Goal: Task Accomplishment & Management: Complete application form

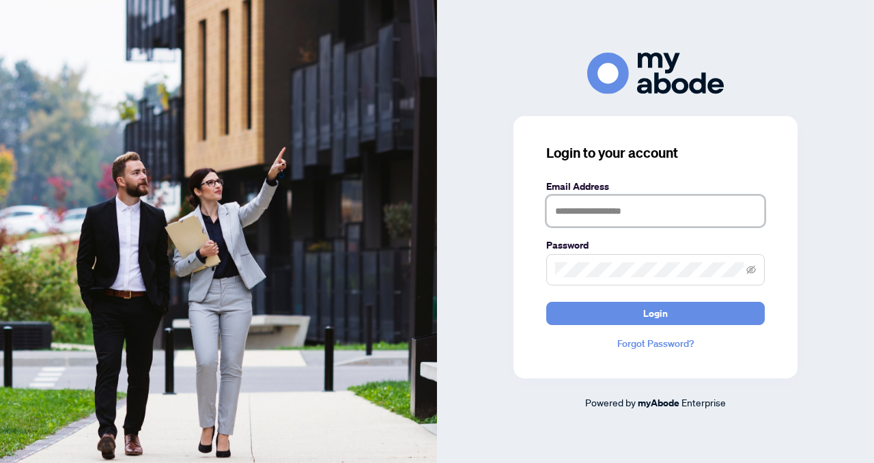
click at [651, 214] on input "text" at bounding box center [655, 210] width 219 height 31
type input "**********"
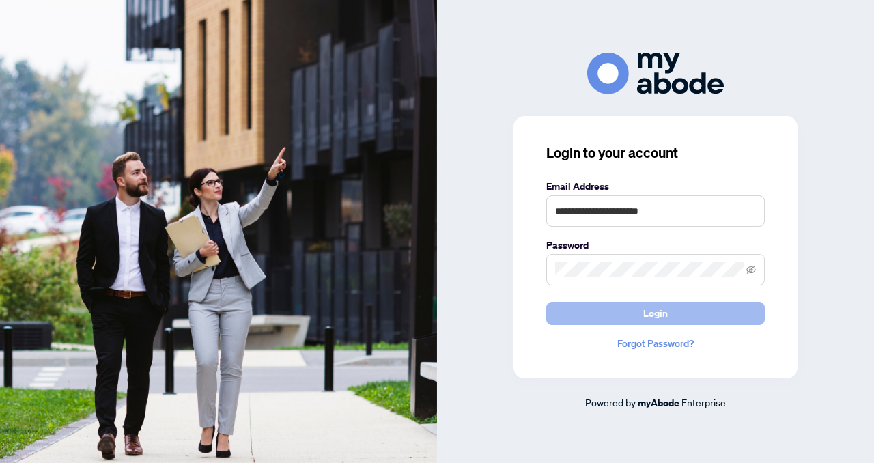
click at [640, 318] on button "Login" at bounding box center [655, 313] width 219 height 23
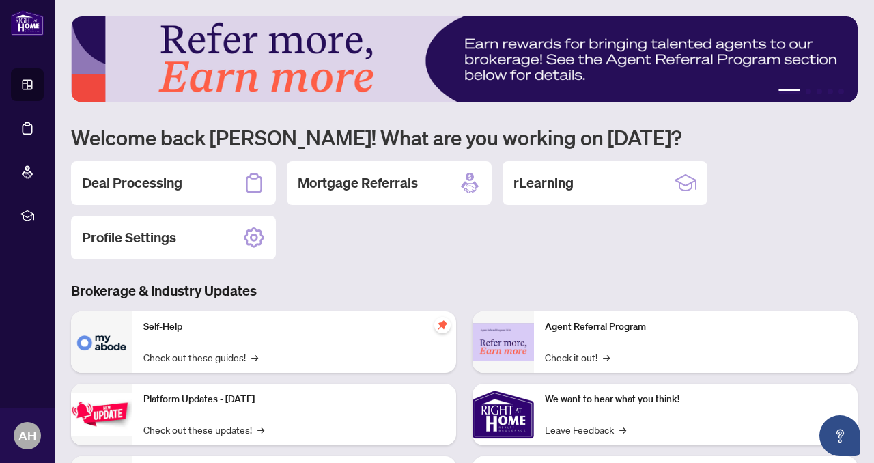
click at [604, 217] on div "Deal Processing Mortgage Referrals rLearning Profile Settings" at bounding box center [464, 210] width 787 height 98
click at [137, 170] on div "Deal Processing" at bounding box center [173, 183] width 205 height 44
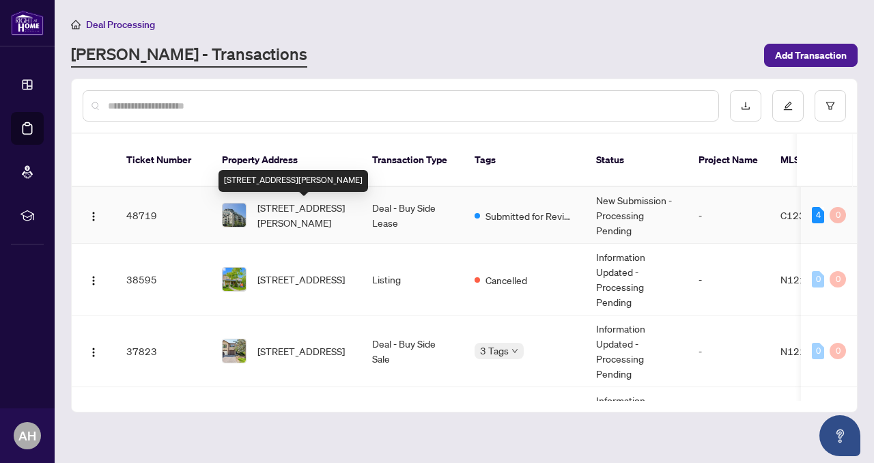
click at [331, 214] on span "[STREET_ADDRESS][PERSON_NAME]" at bounding box center [303, 215] width 93 height 30
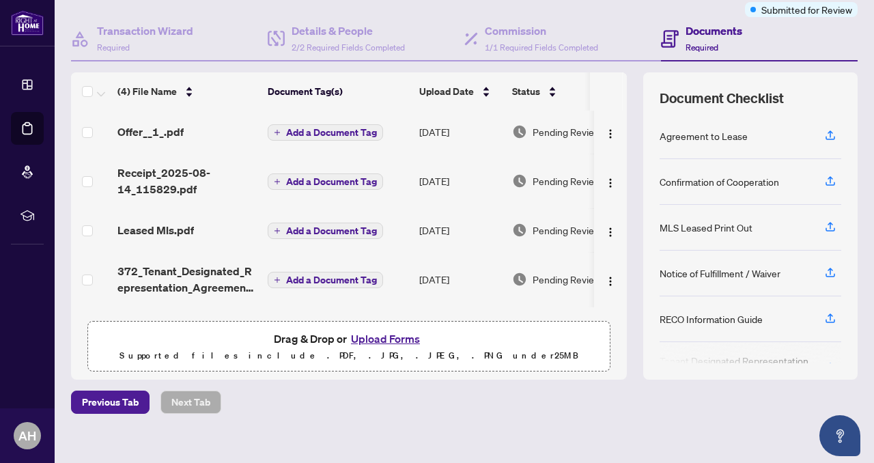
scroll to position [130, 0]
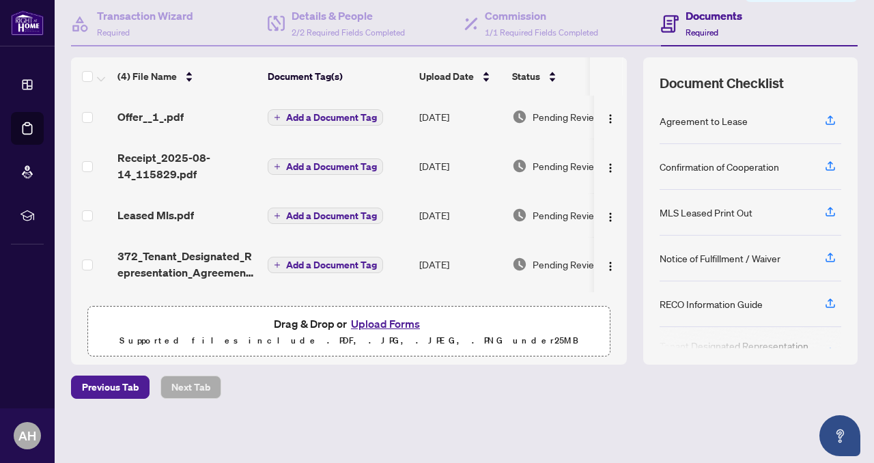
click at [390, 323] on button "Upload Forms" at bounding box center [385, 324] width 77 height 18
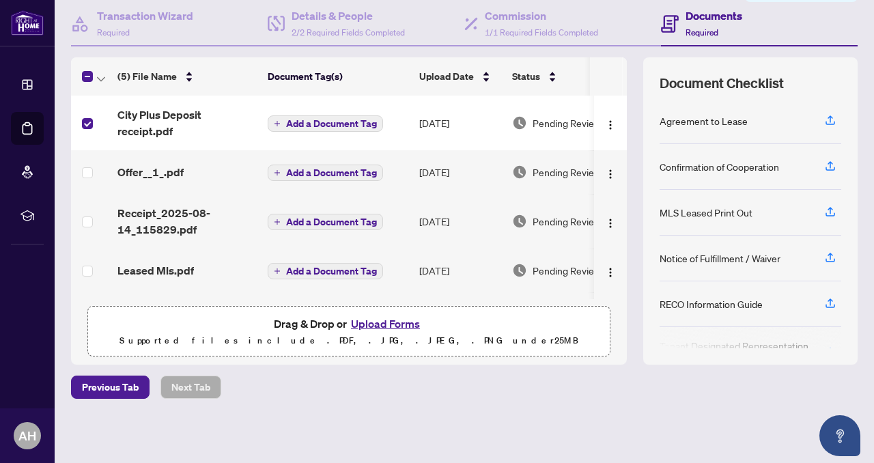
scroll to position [0, 0]
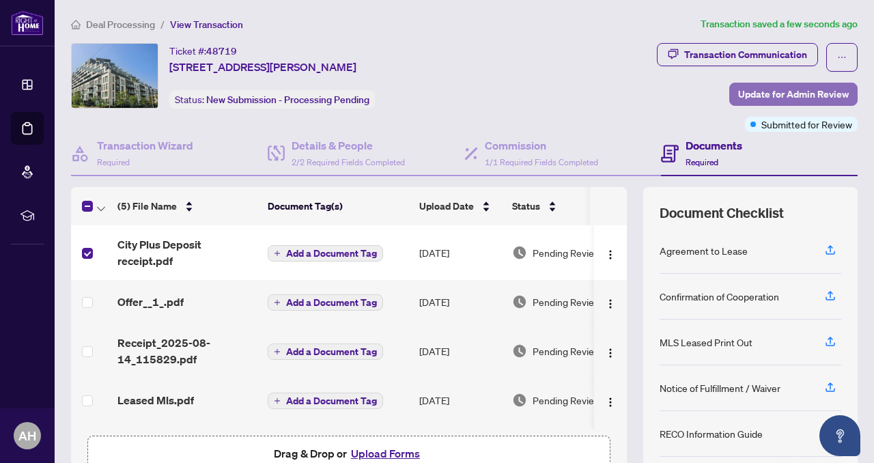
click at [788, 94] on span "Update for Admin Review" at bounding box center [793, 94] width 111 height 22
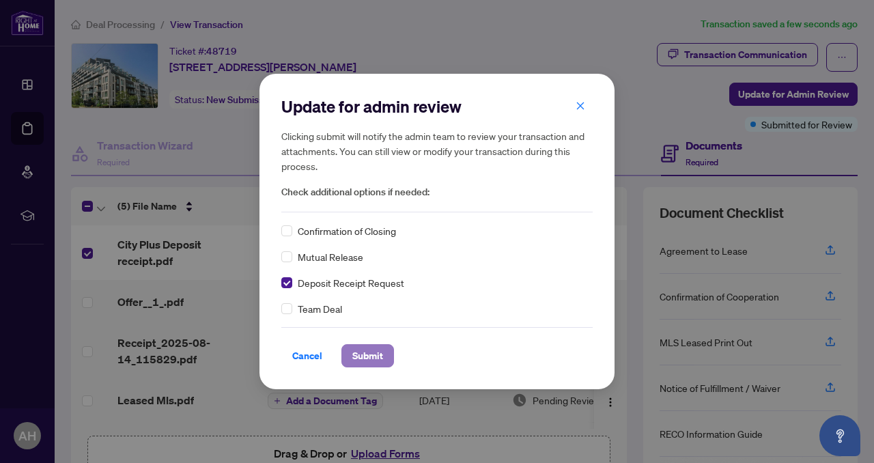
click at [362, 349] on span "Submit" at bounding box center [367, 356] width 31 height 22
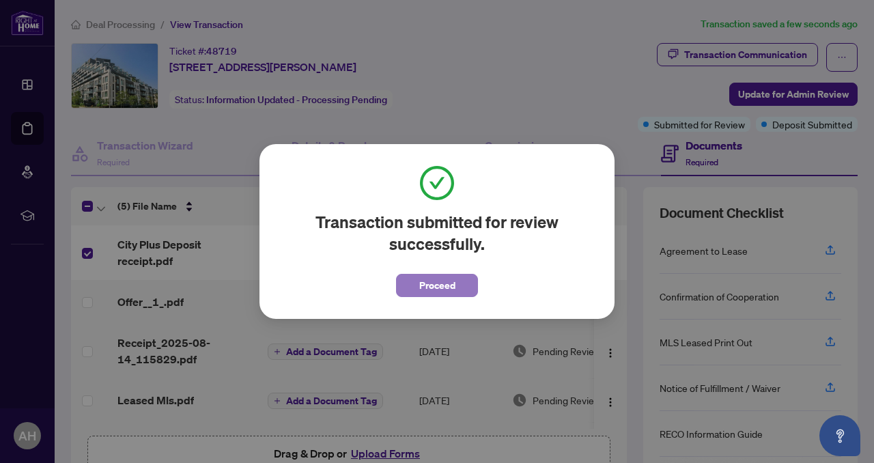
click at [421, 291] on button "Proceed" at bounding box center [437, 285] width 82 height 23
